Goal: Task Accomplishment & Management: Manage account settings

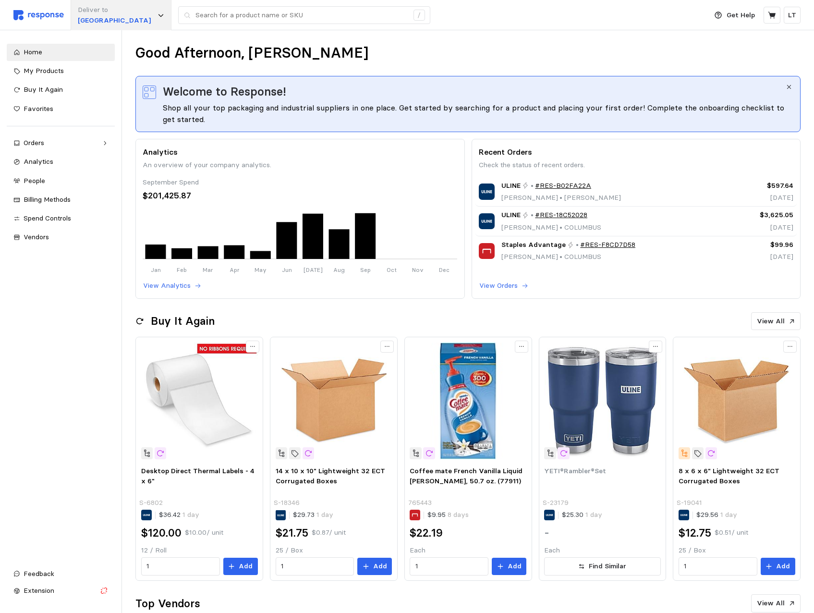
click at [106, 17] on p "[GEOGRAPHIC_DATA]" at bounding box center [114, 20] width 73 height 11
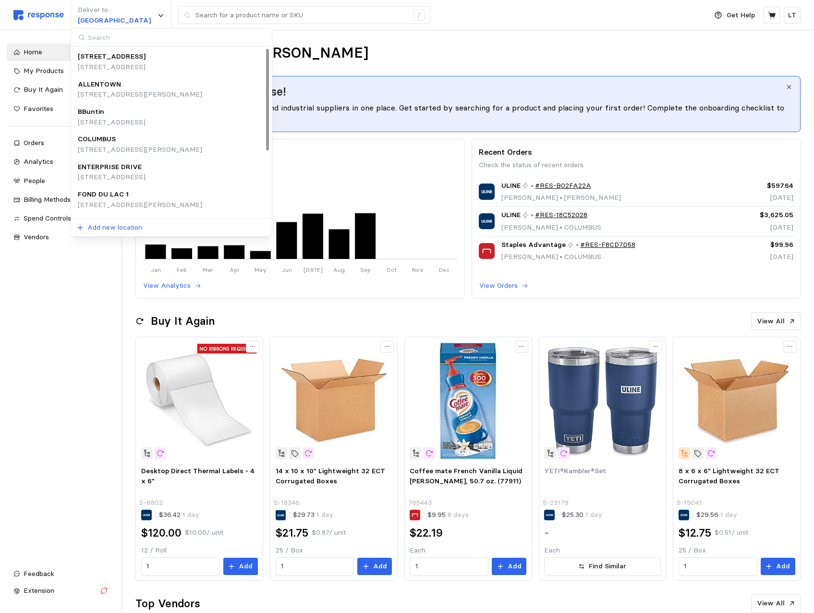
click at [94, 89] on p "[STREET_ADDRESS][PERSON_NAME]" at bounding box center [140, 94] width 124 height 11
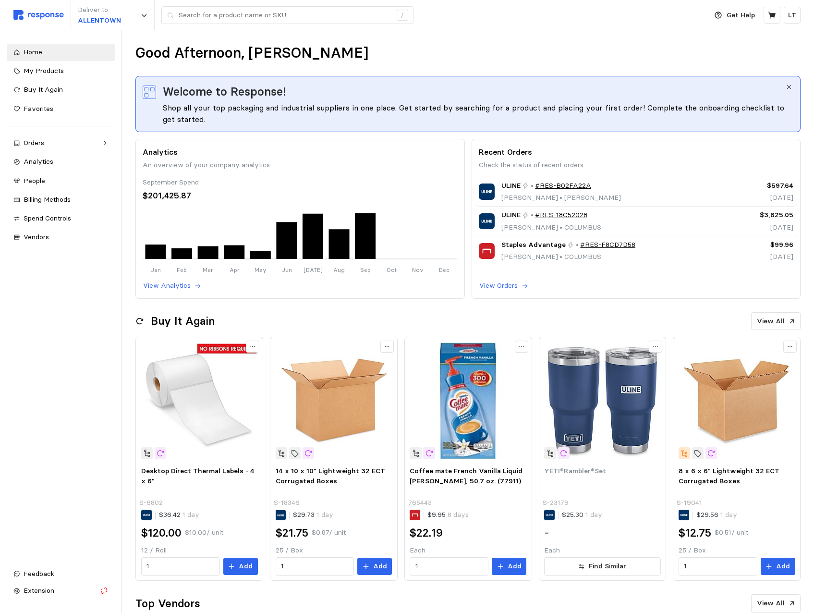
click at [790, 87] on icon "button" at bounding box center [789, 87] width 7 height 7
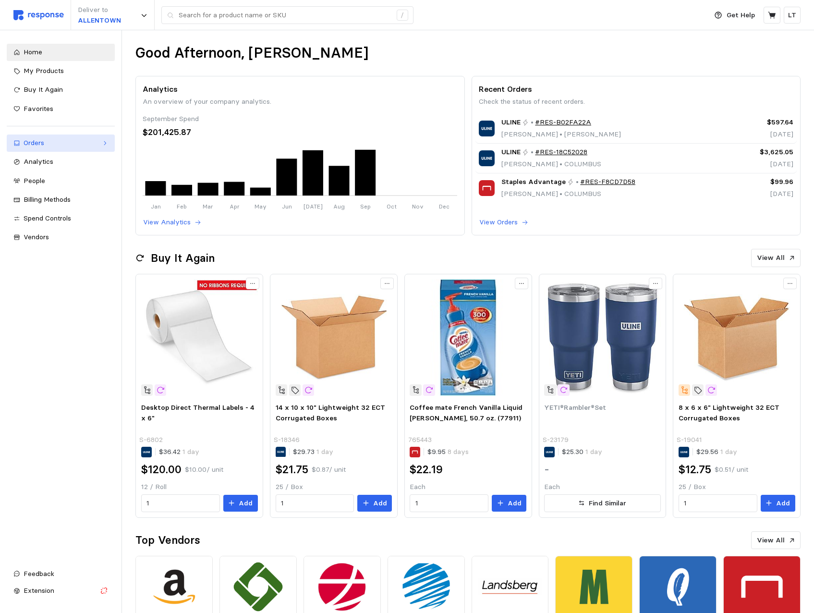
click at [31, 142] on div "Orders" at bounding box center [61, 143] width 74 height 11
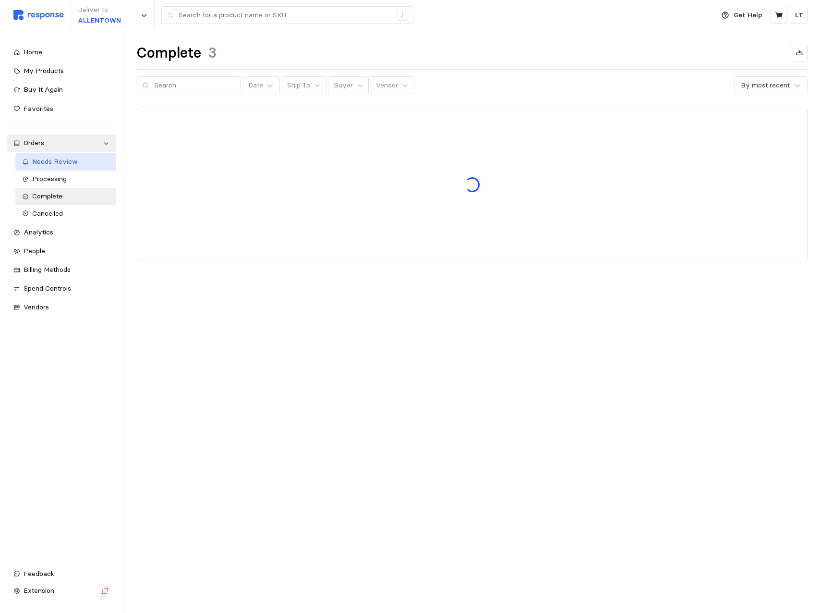
click at [30, 165] on link "Needs Review" at bounding box center [65, 161] width 101 height 17
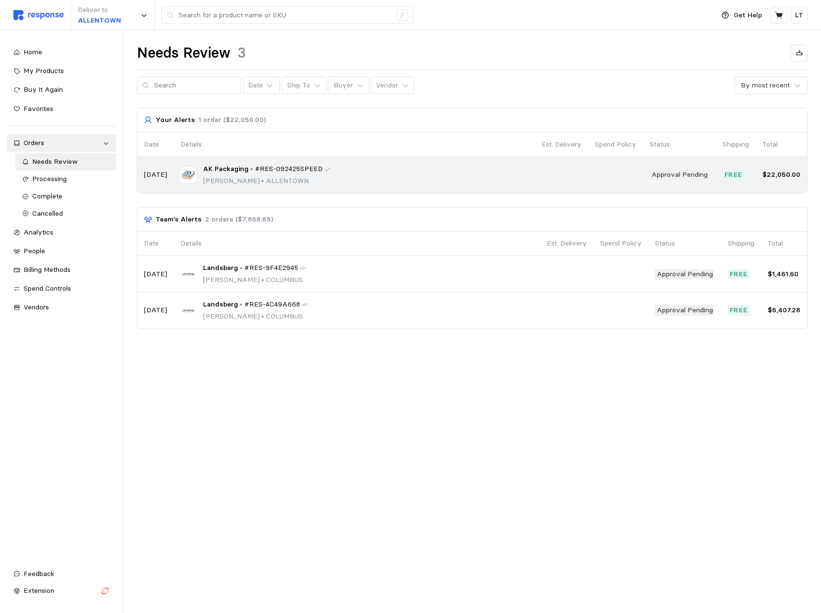
click at [259, 170] on span "#RES-092425SPEED" at bounding box center [289, 169] width 68 height 11
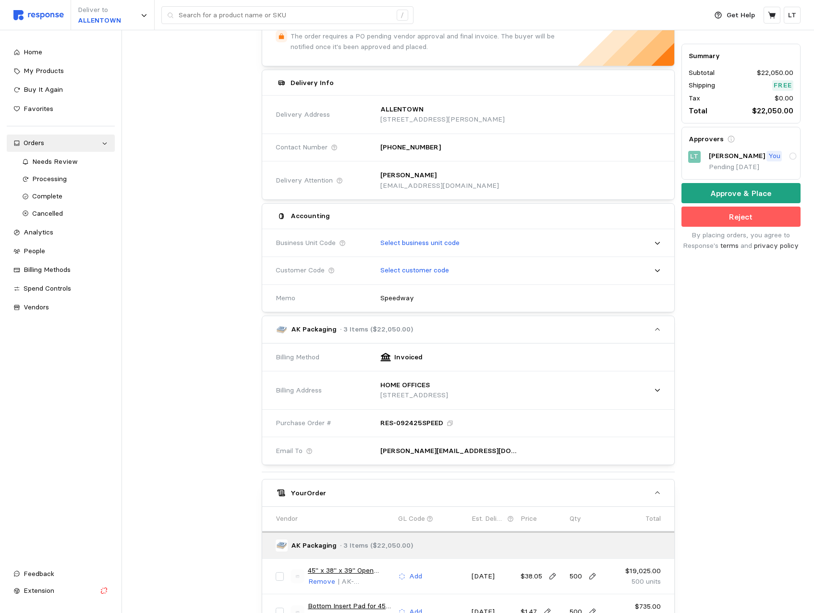
scroll to position [192, 0]
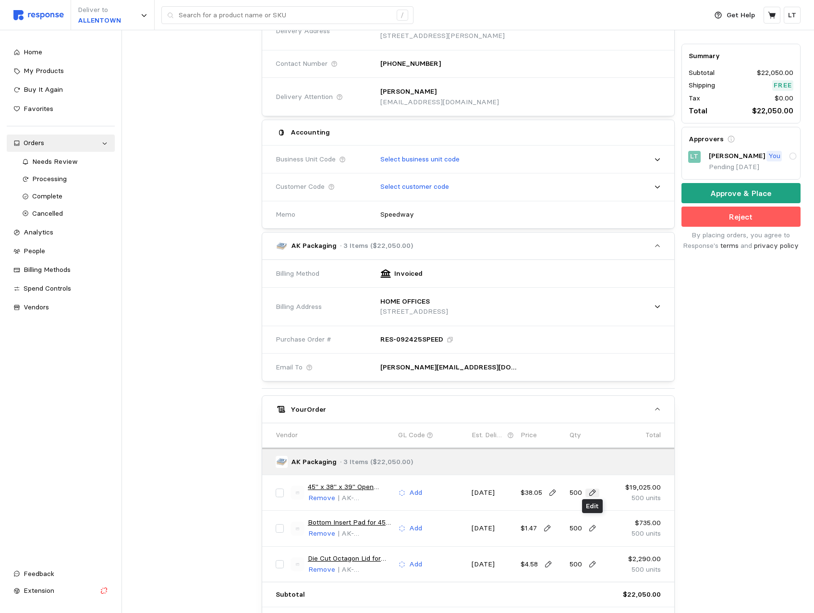
click at [591, 493] on icon at bounding box center [592, 492] width 9 height 9
type input "50"
click at [589, 516] on div "50 $1,902.50" at bounding box center [620, 516] width 86 height 11
click at [588, 527] on icon at bounding box center [592, 528] width 9 height 9
type input "50"
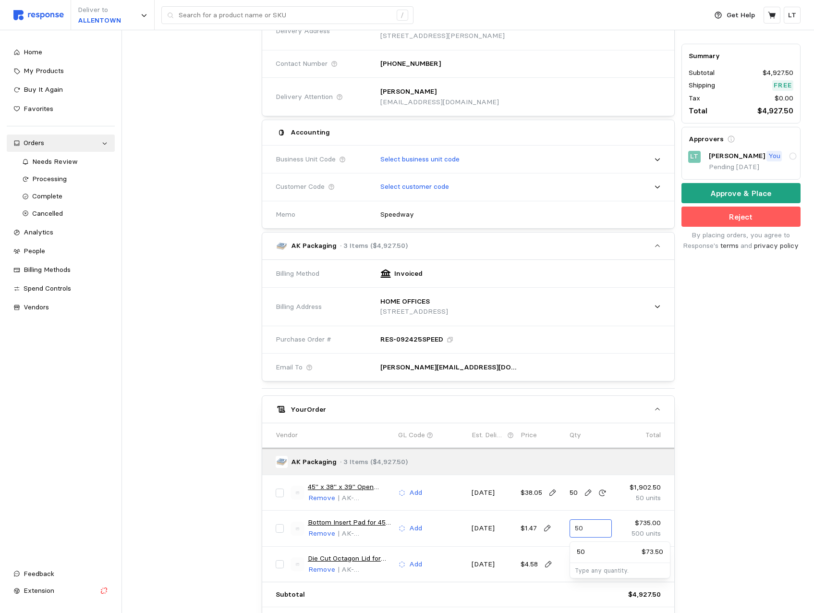
click at [592, 528] on input "50" at bounding box center [590, 528] width 31 height 17
click at [710, 491] on div "Summary Subtotal $4,927.50 Shipping Free Tax $0.00 Total $4,927.50 Approvers LT…" at bounding box center [741, 302] width 126 height 765
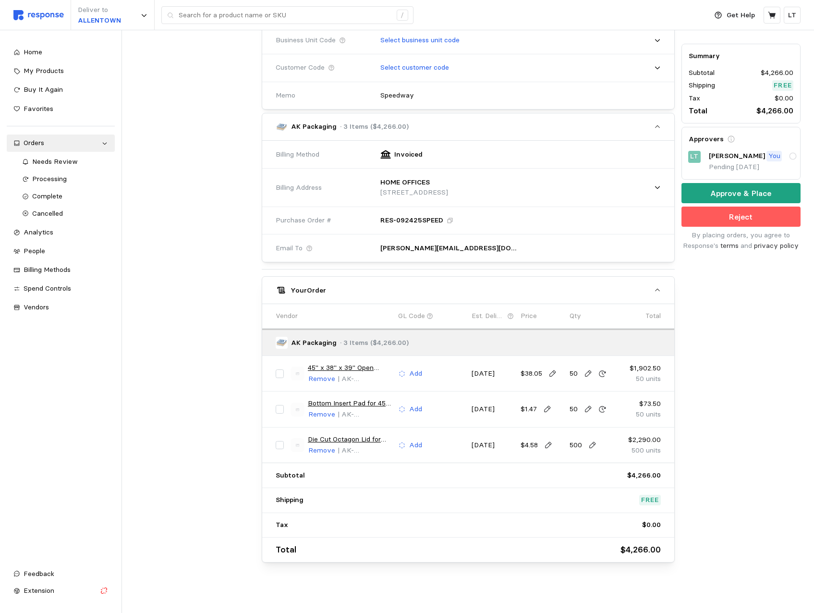
scroll to position [315, 0]
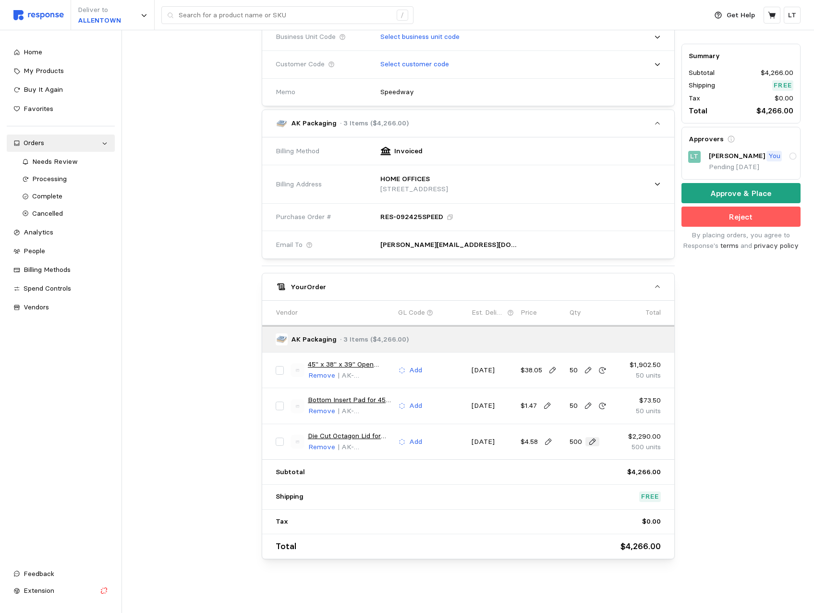
click at [593, 439] on icon at bounding box center [592, 441] width 7 height 7
type input "50"
click at [591, 438] on input "50" at bounding box center [590, 441] width 31 height 17
click at [412, 463] on div "Subtotal $4,266.00" at bounding box center [468, 472] width 392 height 18
click at [415, 441] on p "Add" at bounding box center [415, 442] width 13 height 11
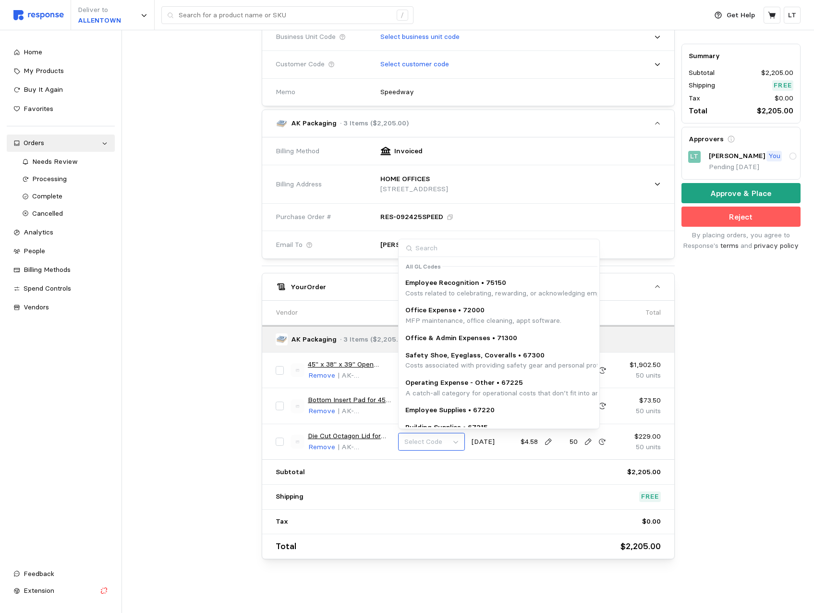
click at [464, 439] on button "Select Code" at bounding box center [431, 442] width 67 height 18
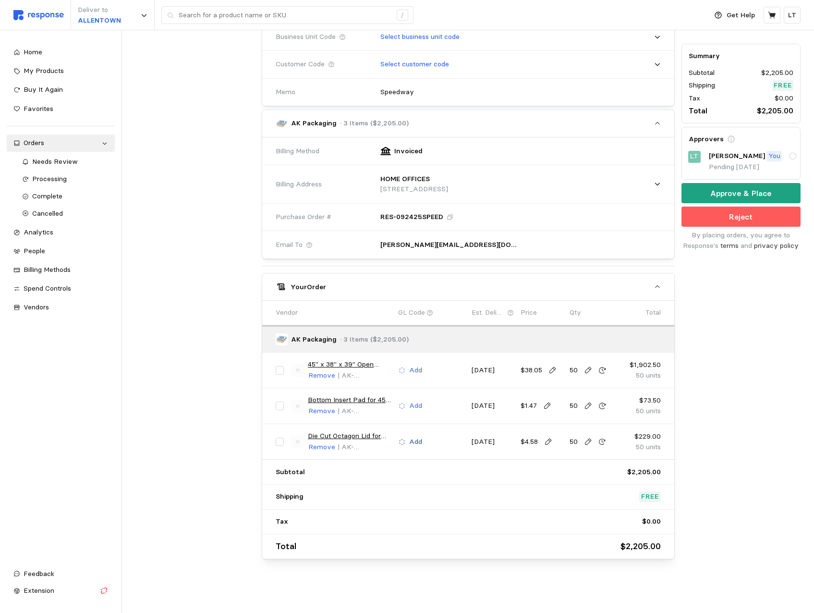
click at [418, 440] on p "Add" at bounding box center [415, 442] width 13 height 11
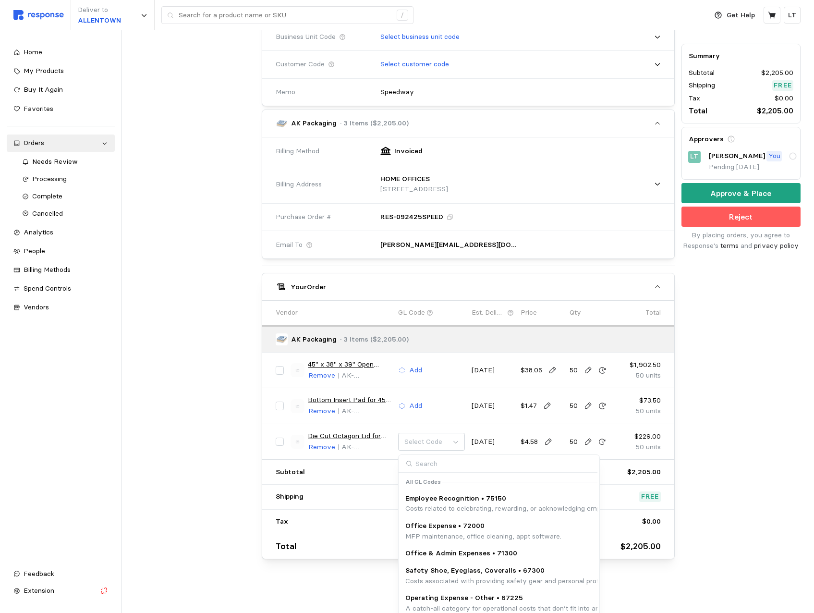
click at [353, 468] on div "Subtotal $2,205.00" at bounding box center [468, 471] width 385 height 11
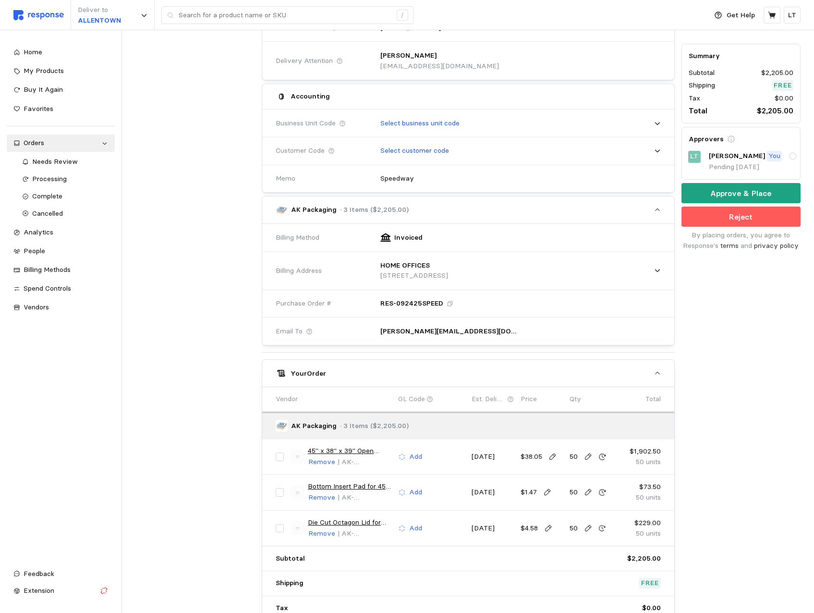
scroll to position [122, 0]
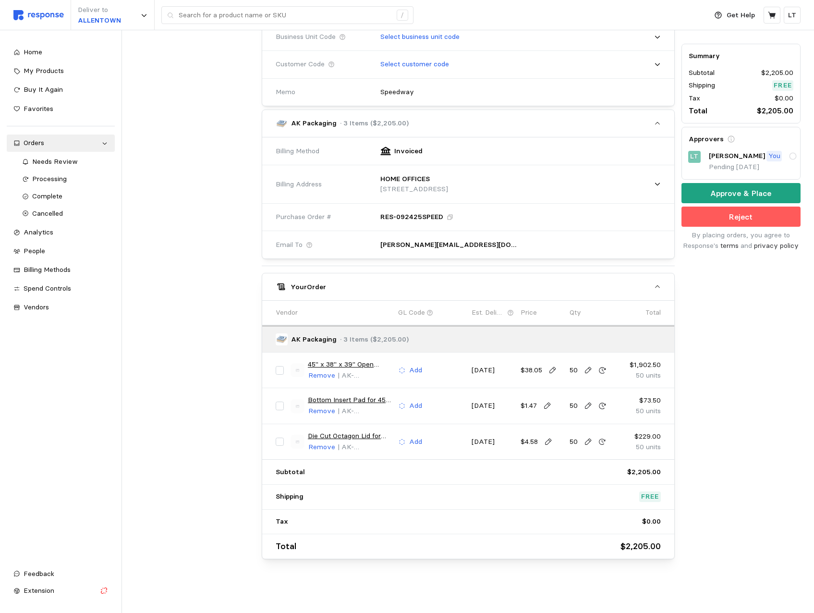
click at [507, 285] on div "Your Order" at bounding box center [469, 287] width 357 height 10
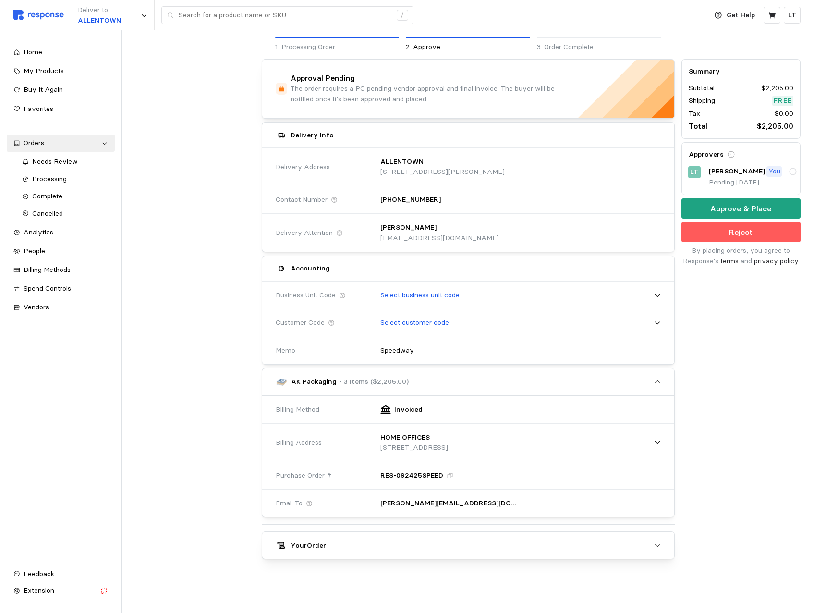
scroll to position [56, 0]
click at [654, 540] on button "Your Order" at bounding box center [468, 545] width 412 height 27
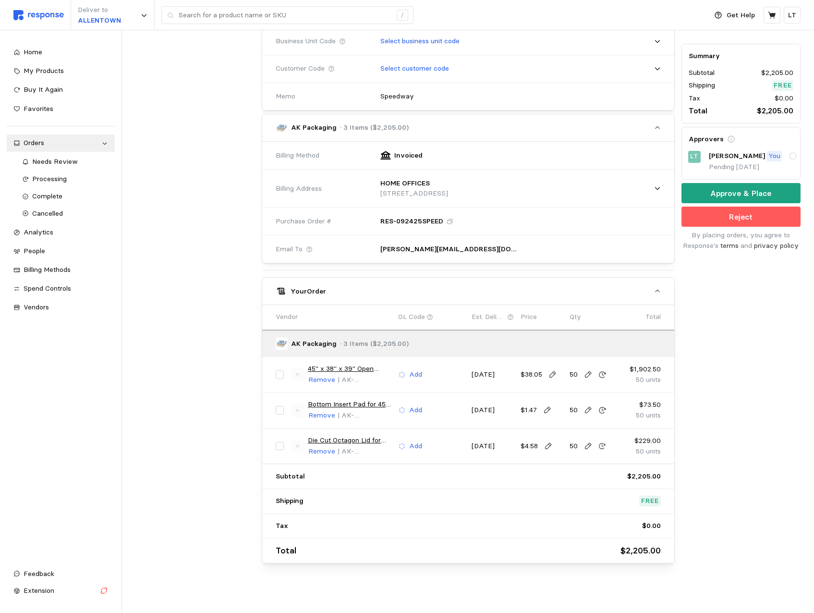
scroll to position [315, 0]
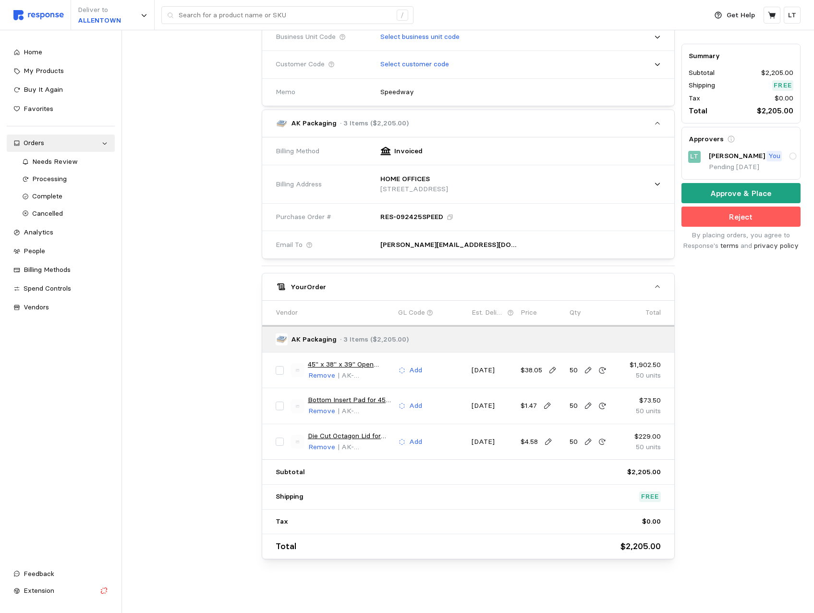
click at [655, 285] on icon "button" at bounding box center [657, 286] width 7 height 7
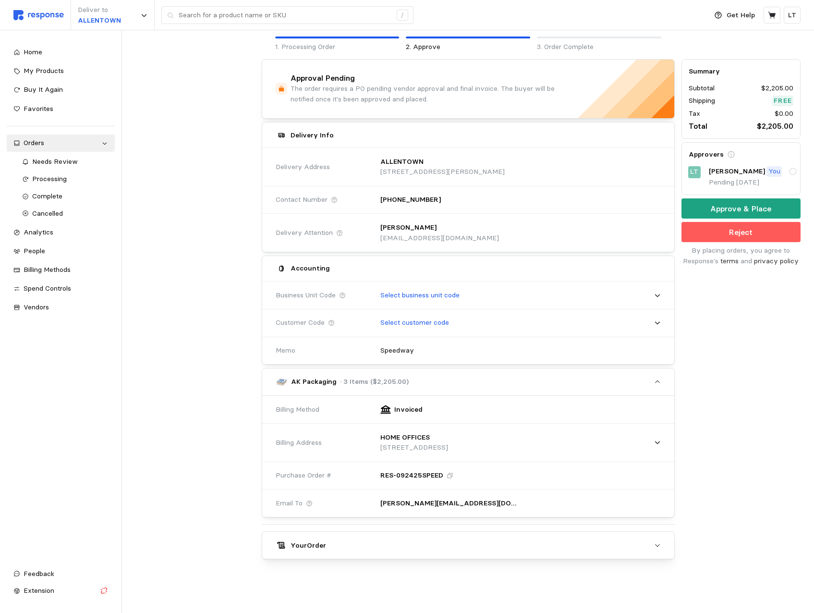
scroll to position [56, 0]
click at [417, 85] on p "The order requires a PO pending vendor approval and final invoice. The buyer wi…" at bounding box center [428, 94] width 274 height 21
click at [394, 543] on div "Your Order" at bounding box center [469, 545] width 357 height 10
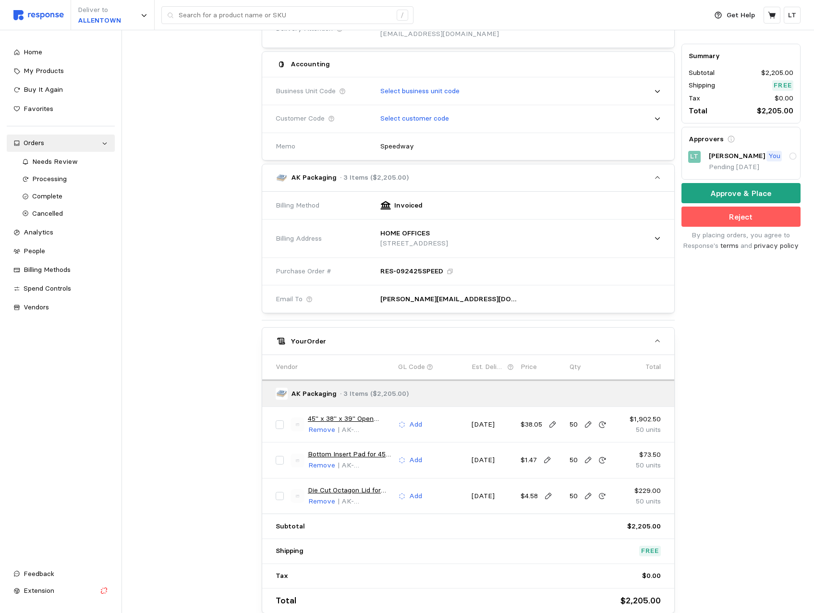
scroll to position [296, 0]
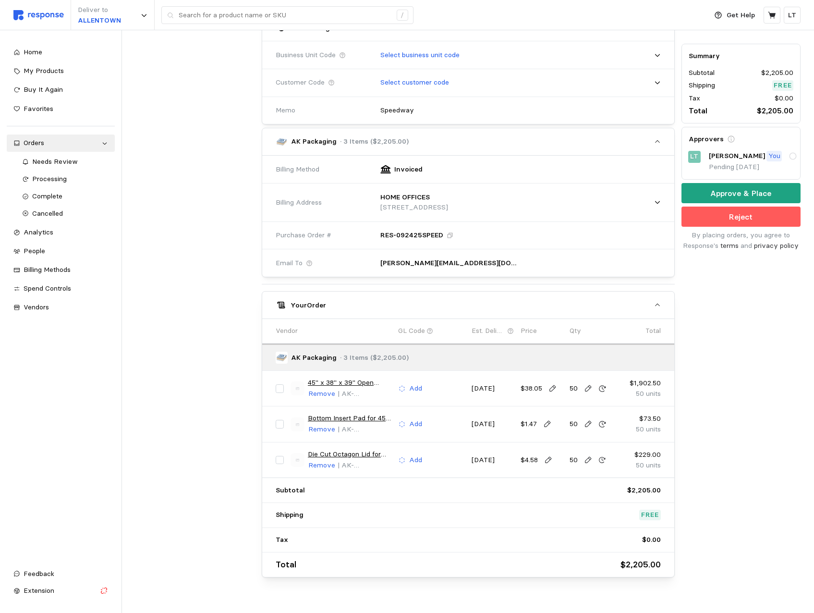
click at [405, 261] on p "[PERSON_NAME][EMAIL_ADDRESS][DOMAIN_NAME], [PERSON_NAME][EMAIL_ADDRESS][DOMAIN_…" at bounding box center [450, 263] width 140 height 11
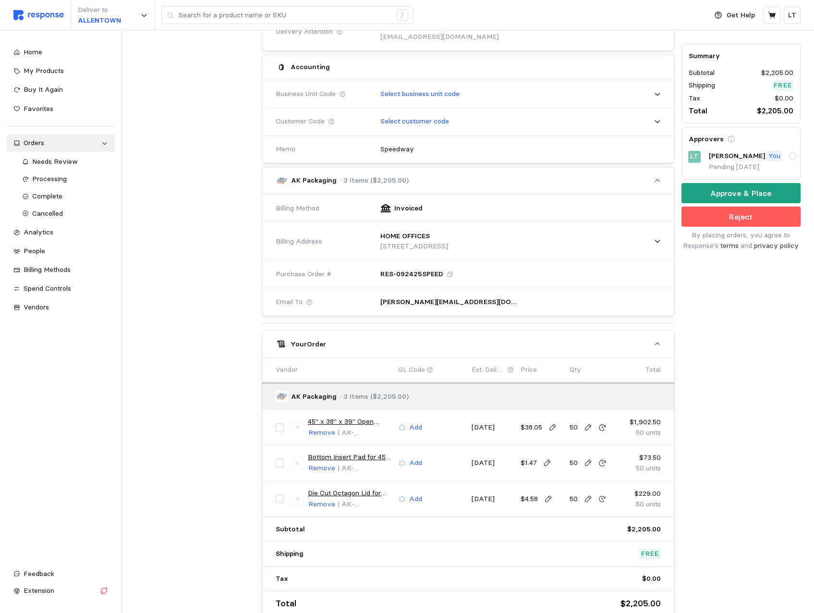
scroll to position [315, 0]
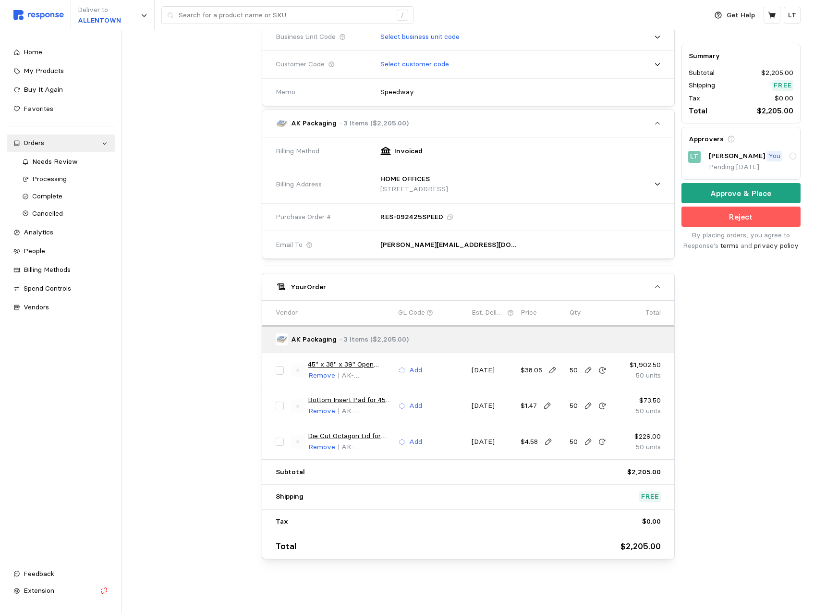
click at [208, 350] on div at bounding box center [195, 179] width 126 height 765
click at [405, 339] on div "AK Packaging · 3 Items ($2,205.00)" at bounding box center [465, 339] width 378 height 12
click at [655, 289] on icon "button" at bounding box center [657, 286] width 7 height 7
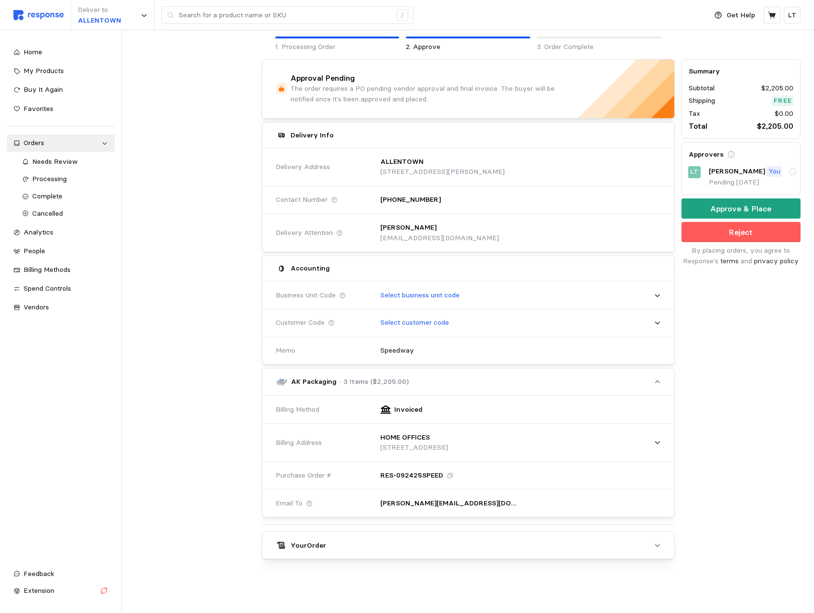
scroll to position [56, 0]
click at [656, 544] on icon "button" at bounding box center [657, 545] width 7 height 7
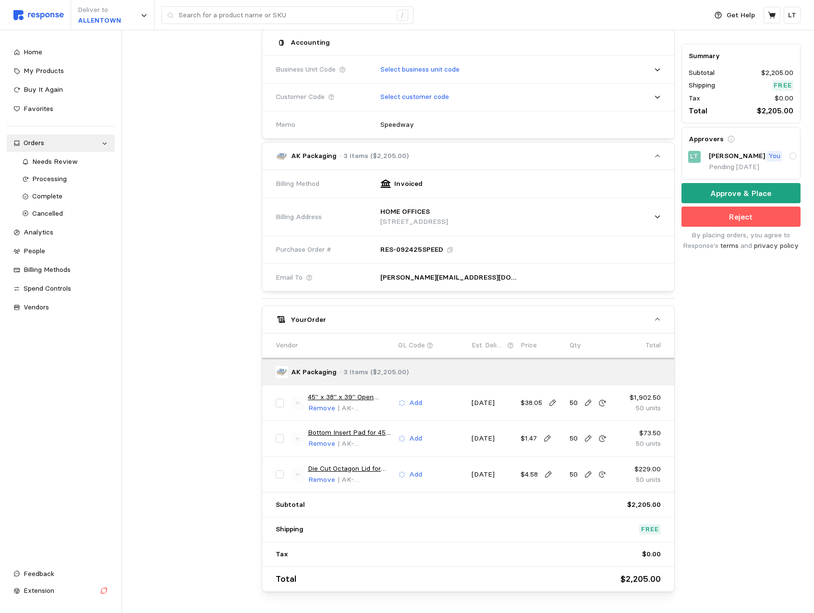
scroll to position [315, 0]
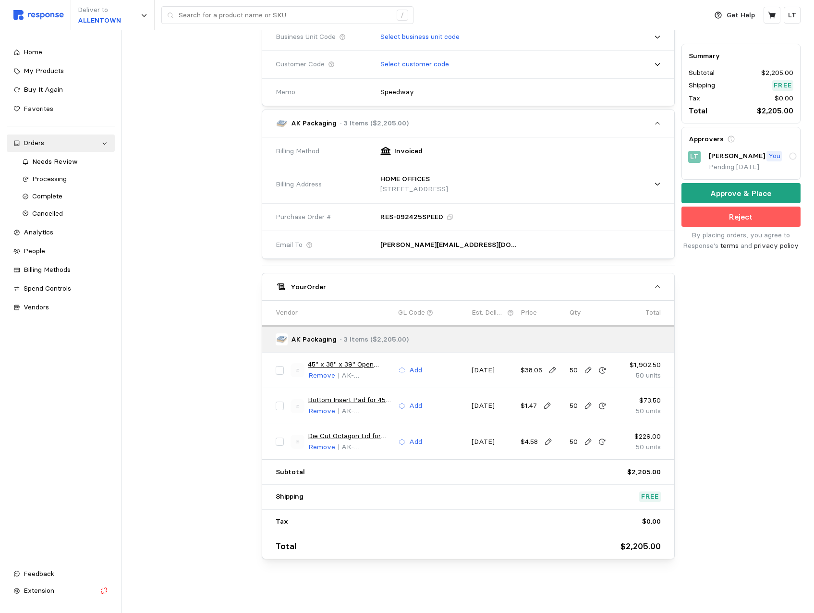
click at [540, 222] on div "RES-092425SPEED" at bounding box center [517, 217] width 287 height 24
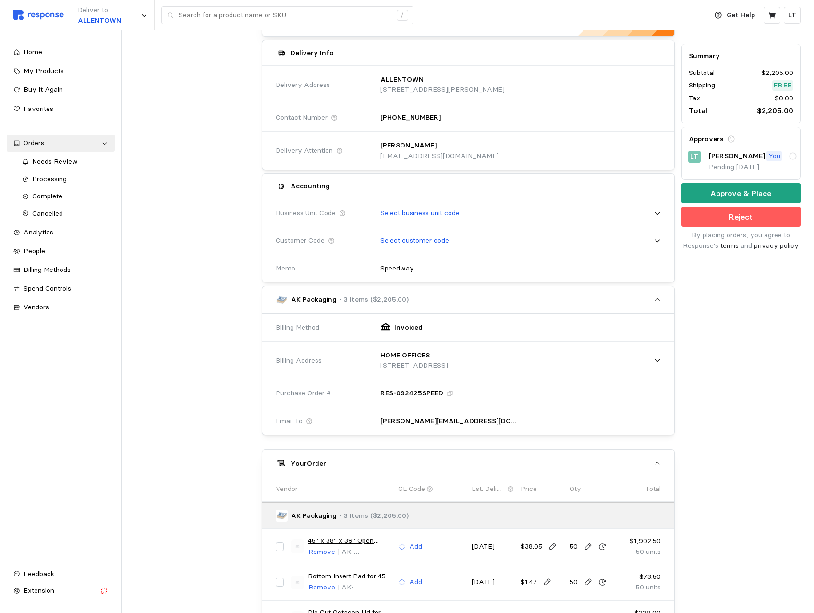
scroll to position [122, 0]
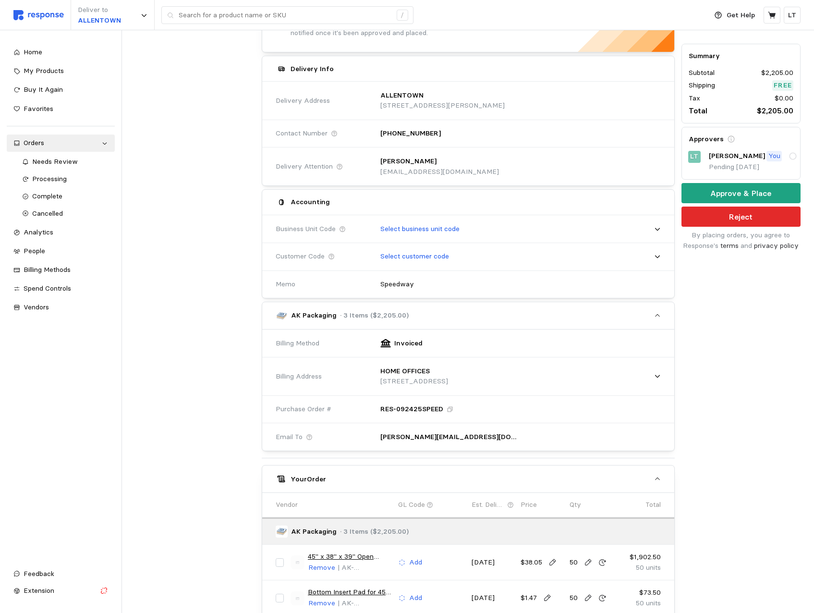
click at [734, 223] on button "Reject" at bounding box center [740, 217] width 119 height 20
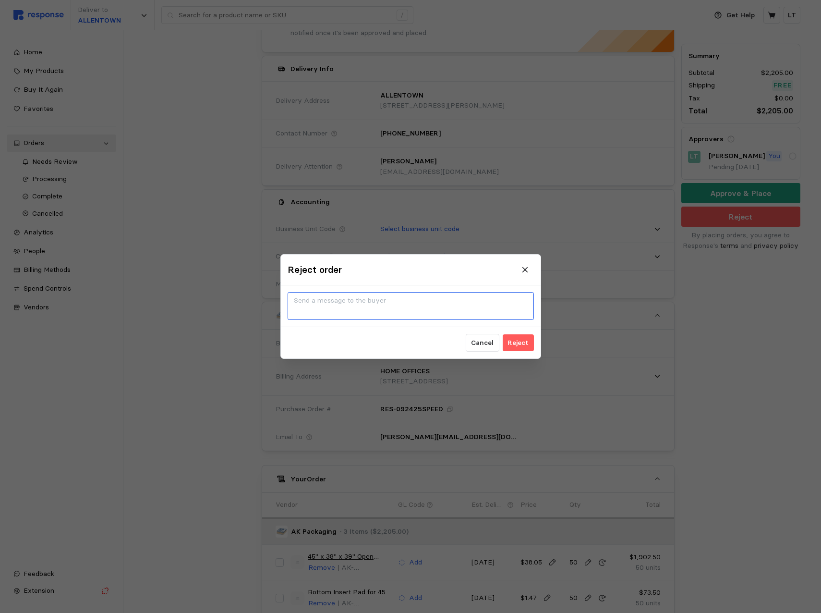
click at [377, 302] on textarea at bounding box center [411, 306] width 246 height 28
type textarea "Please add liners and re-submit"
click at [524, 346] on p "Reject" at bounding box center [518, 342] width 21 height 11
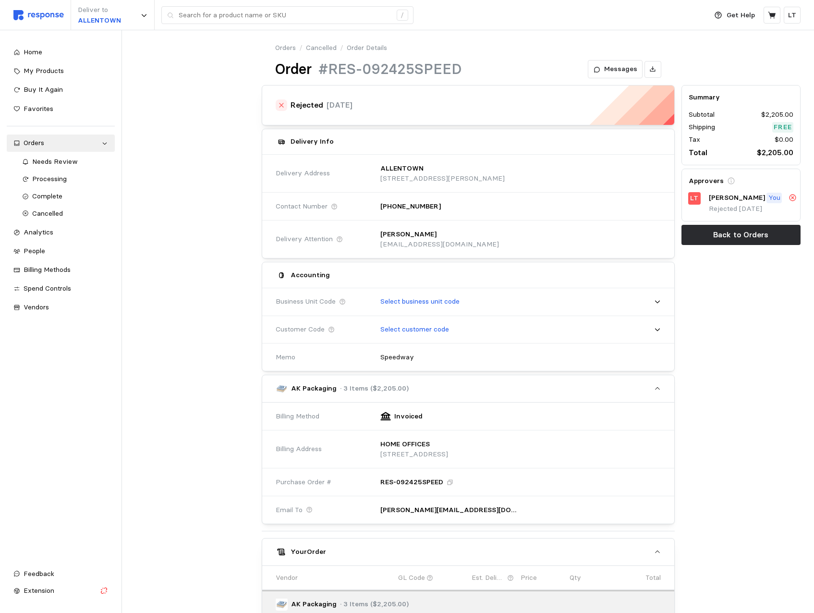
scroll to position [0, 0]
